Goal: Transaction & Acquisition: Purchase product/service

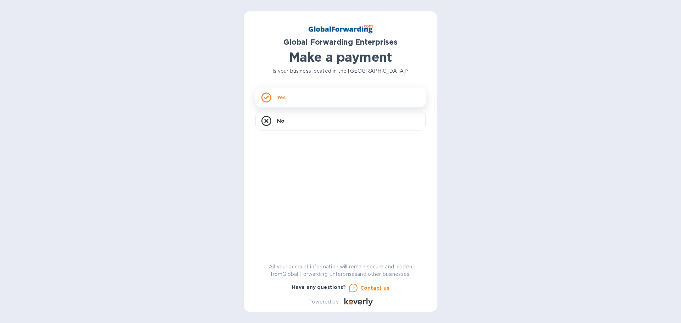
click at [277, 98] on div "Yes" at bounding box center [340, 98] width 170 height 20
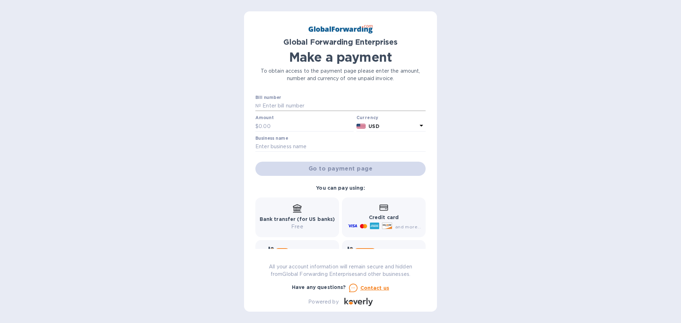
click at [279, 105] on input "text" at bounding box center [343, 106] width 165 height 11
paste input "79681374"
type input "79681374"
click at [274, 124] on input "text" at bounding box center [306, 126] width 95 height 11
type input "1,140.00"
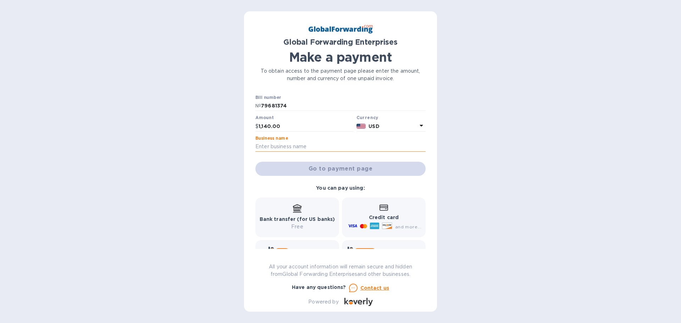
click at [278, 146] on input "text" at bounding box center [340, 147] width 170 height 11
type input "[PERSON_NAME] LLC"
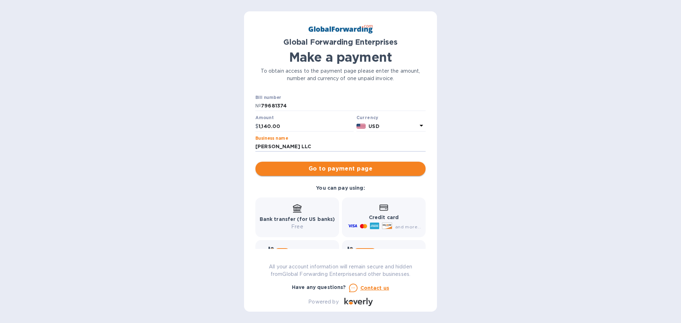
click at [339, 168] on span "Go to payment page" at bounding box center [340, 169] width 159 height 9
